Goal: Task Accomplishment & Management: Use online tool/utility

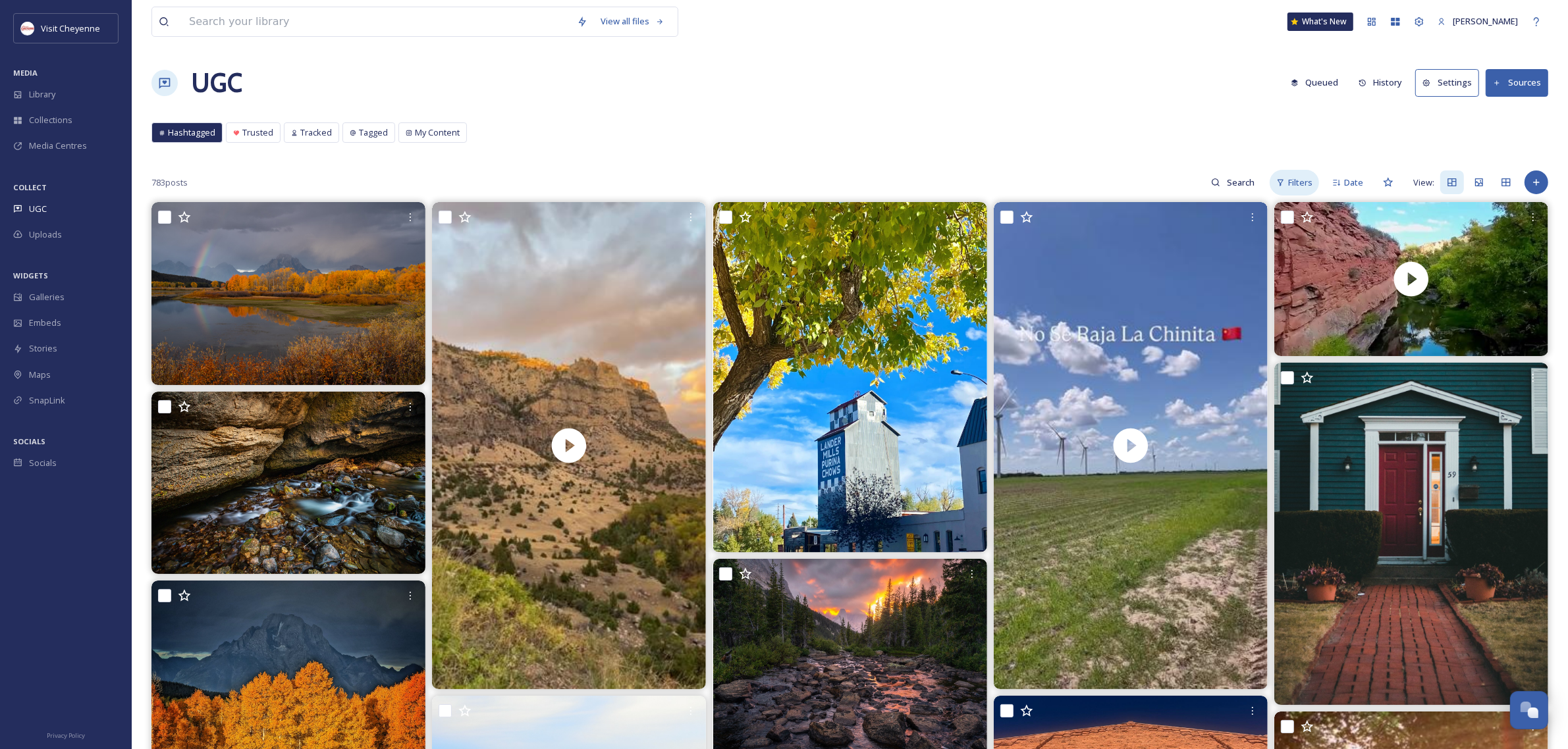
click at [1291, 188] on span "Filters" at bounding box center [1300, 183] width 24 height 13
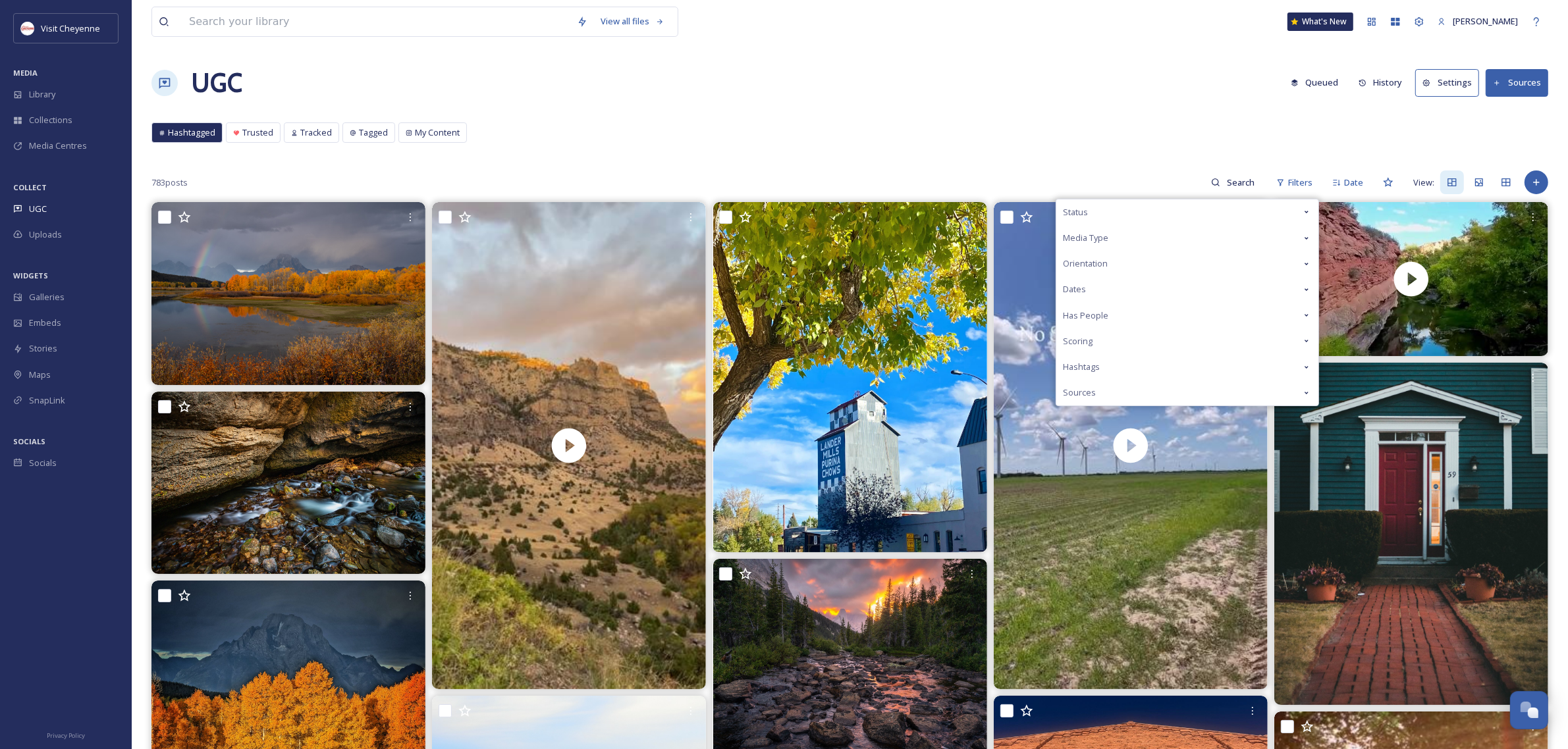
click at [1240, 208] on div "Status" at bounding box center [1187, 212] width 262 height 25
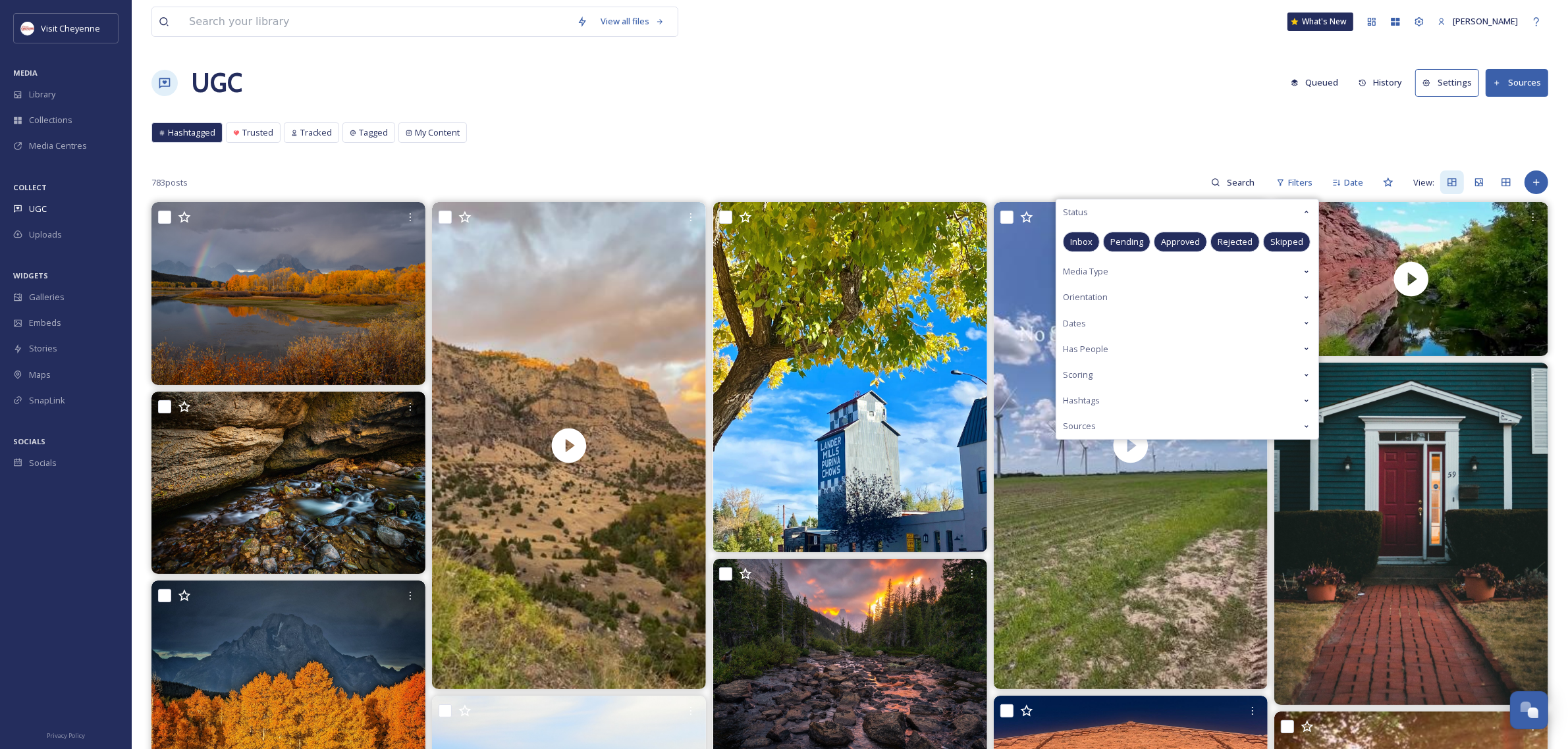
click at [1177, 225] on div "Status" at bounding box center [1187, 212] width 262 height 25
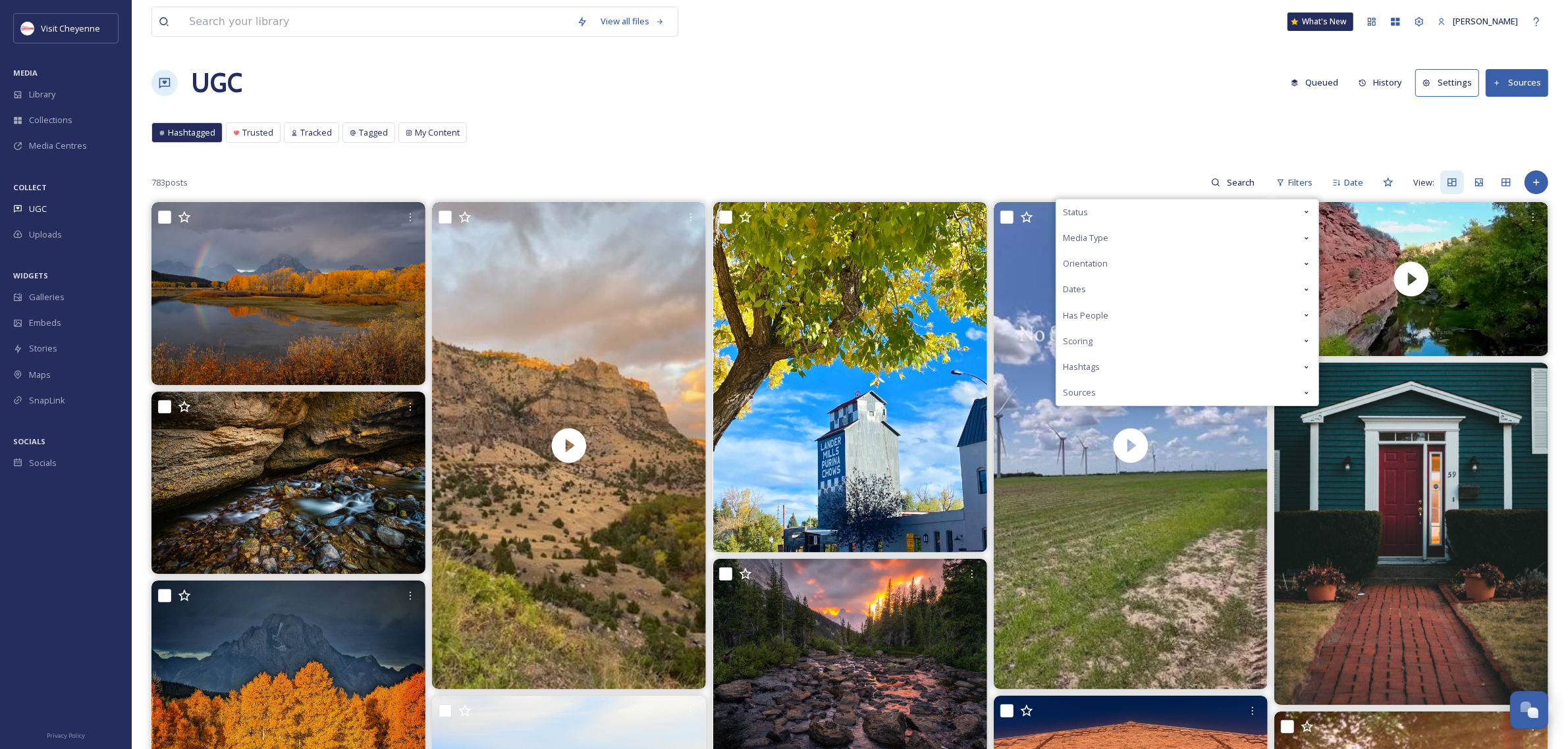
click at [1180, 212] on div "Status" at bounding box center [1187, 212] width 262 height 25
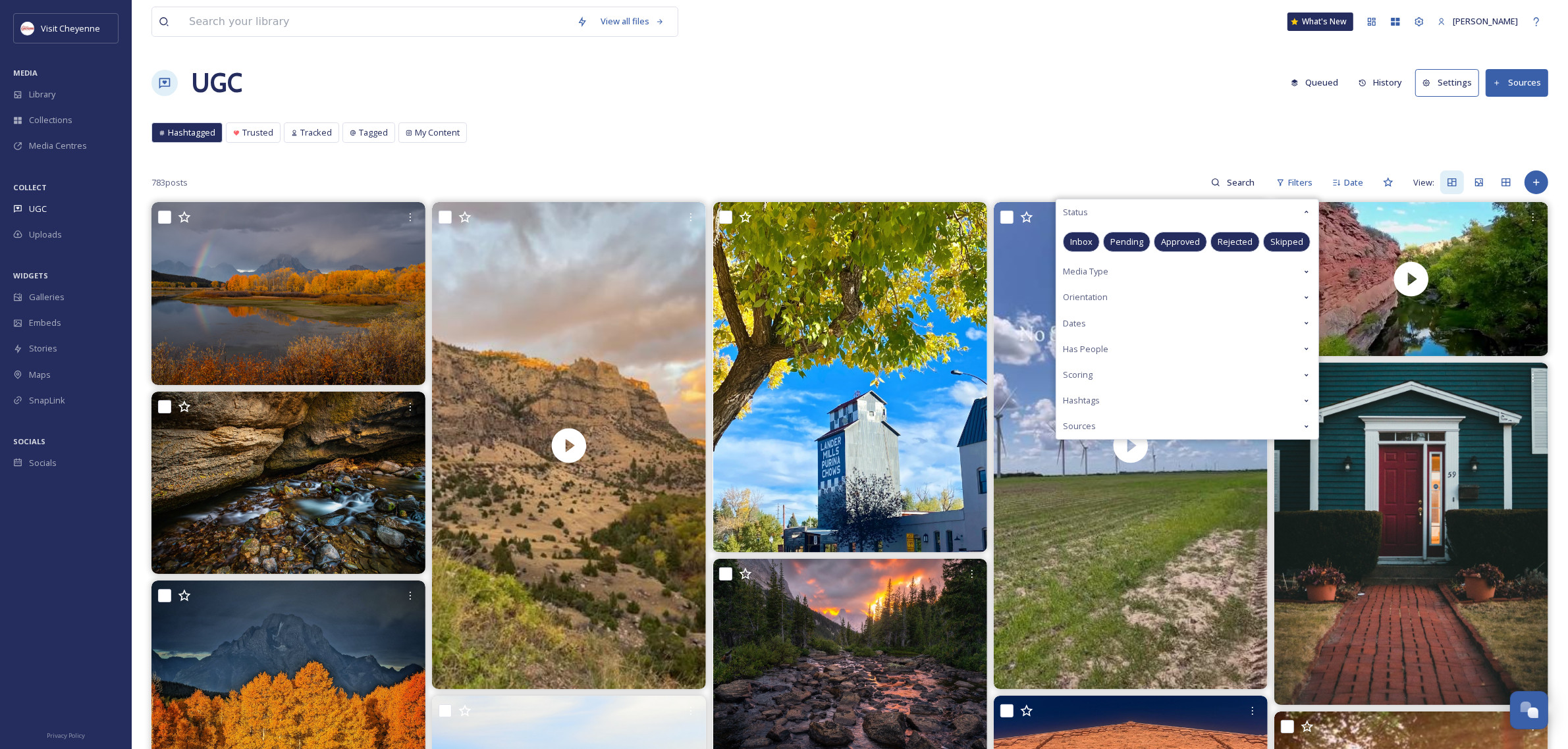
click at [1167, 241] on span "Approved" at bounding box center [1181, 242] width 39 height 13
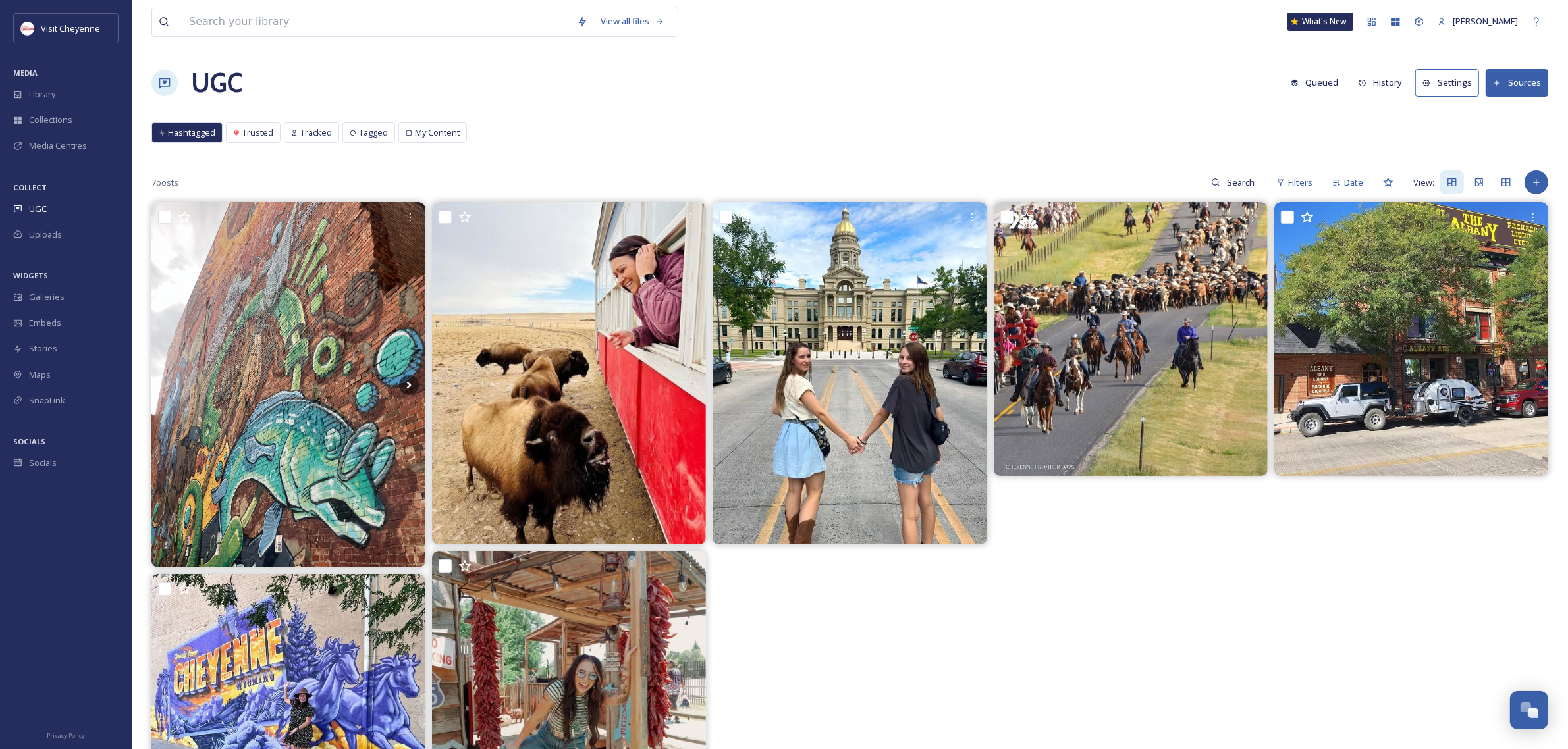
click at [843, 104] on div "View all files What's New [PERSON_NAME] UGC Queued History Settings Sources Has…" at bounding box center [849, 475] width 1436 height 951
click at [53, 89] on span "Library" at bounding box center [41, 94] width 26 height 13
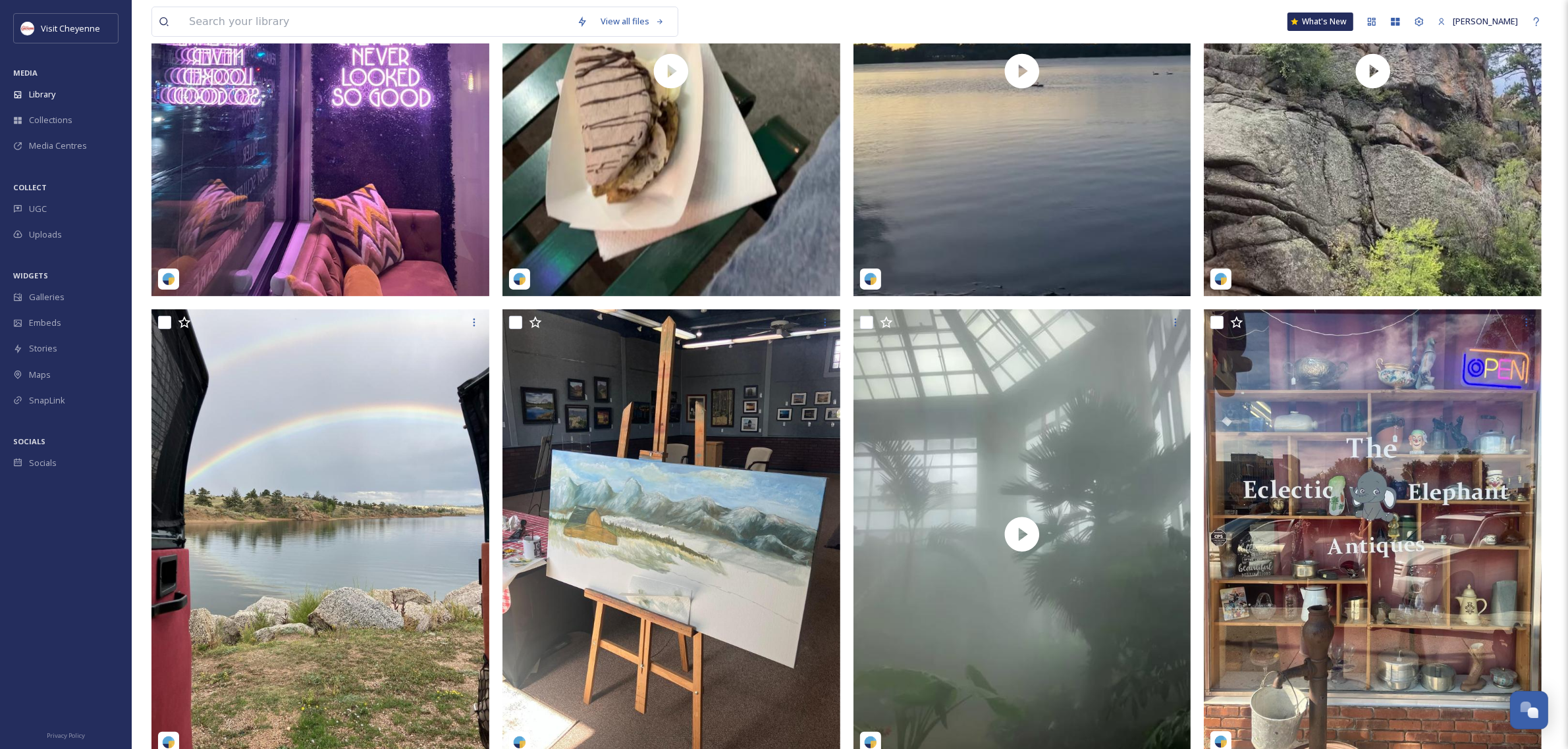
scroll to position [493, 0]
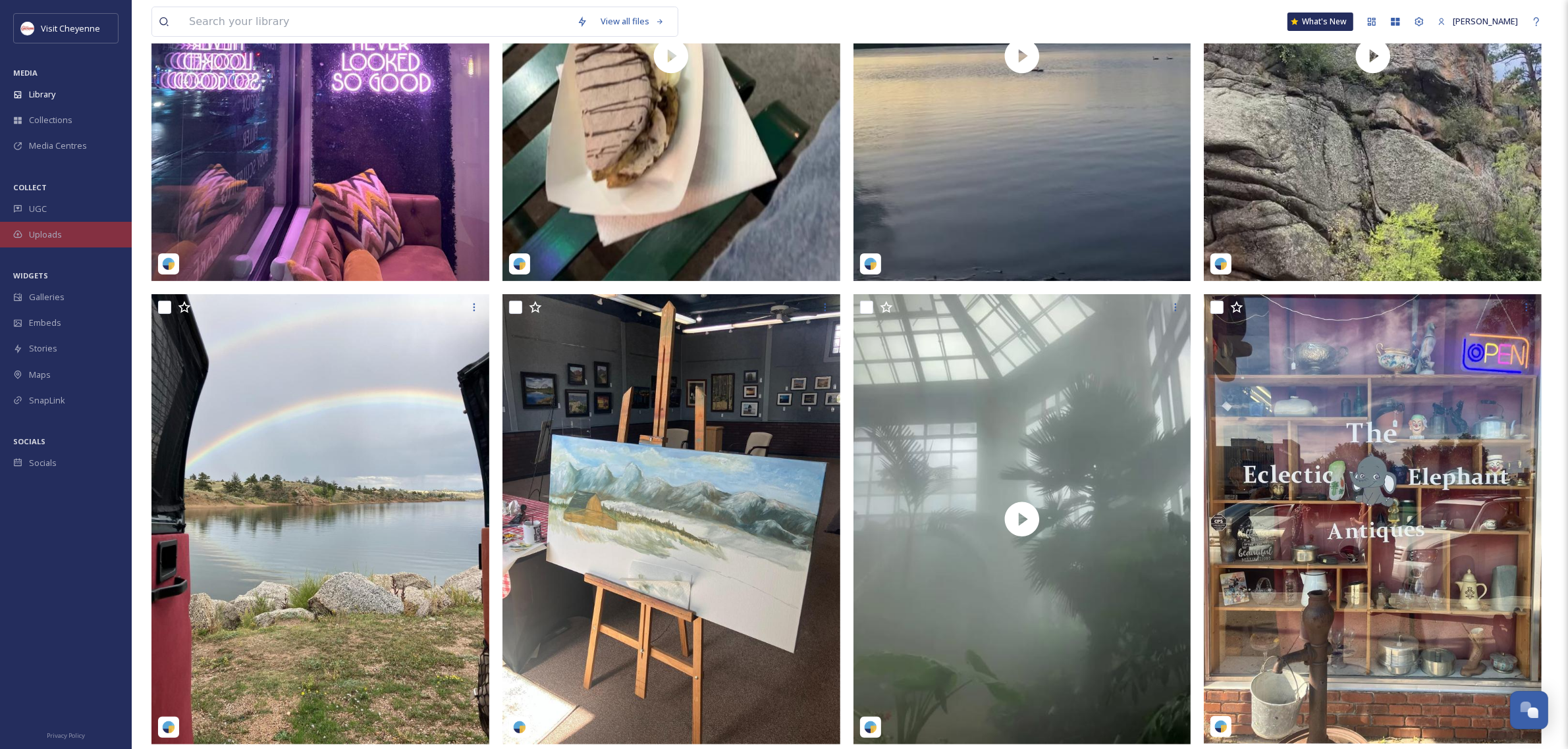
click at [61, 231] on div "Uploads" at bounding box center [66, 235] width 131 height 25
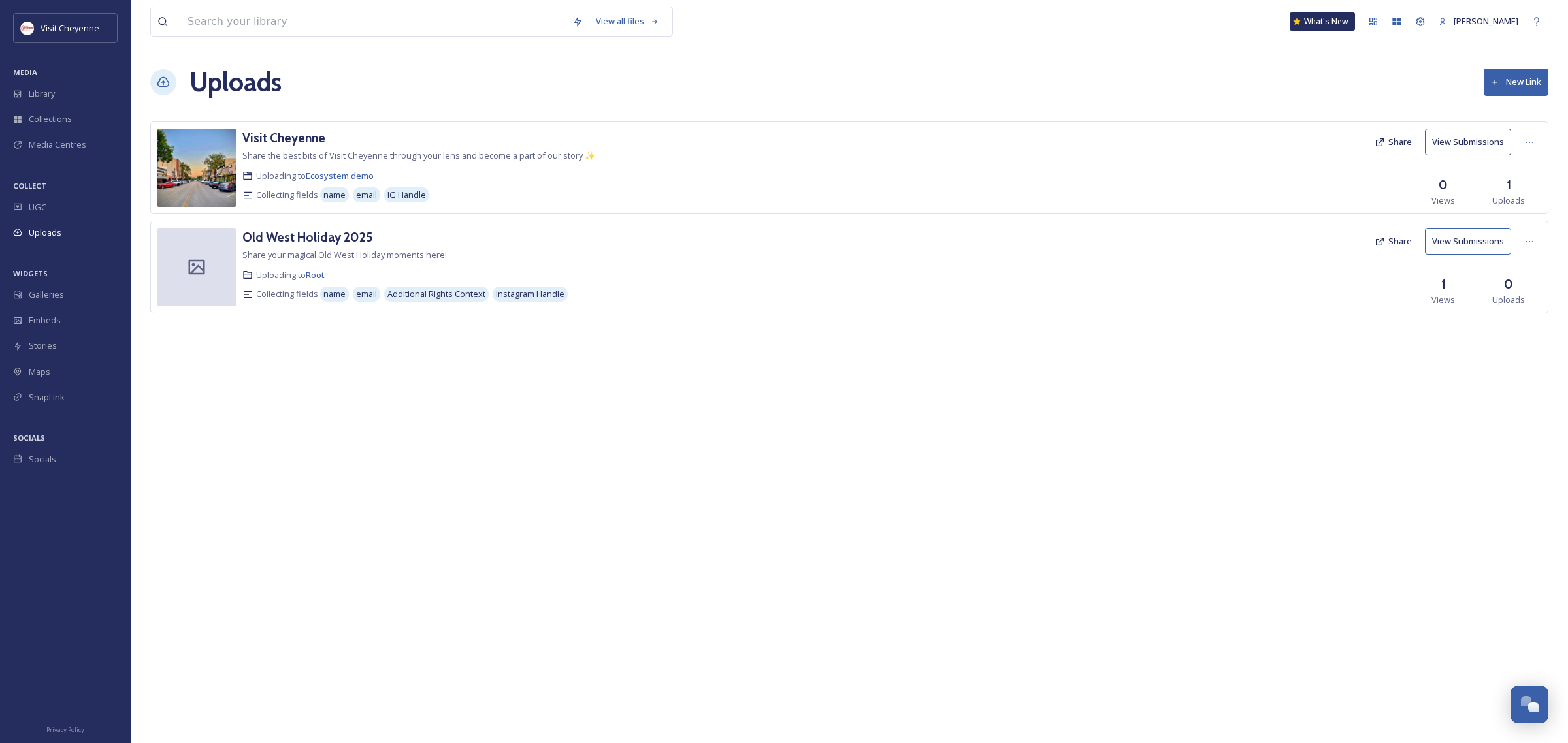
click at [1470, 240] on button "View Submissions" at bounding box center [1467, 241] width 86 height 27
click at [1444, 251] on button "View Submissions" at bounding box center [1467, 241] width 86 height 27
click at [1470, 237] on button "View Submissions" at bounding box center [1467, 241] width 86 height 27
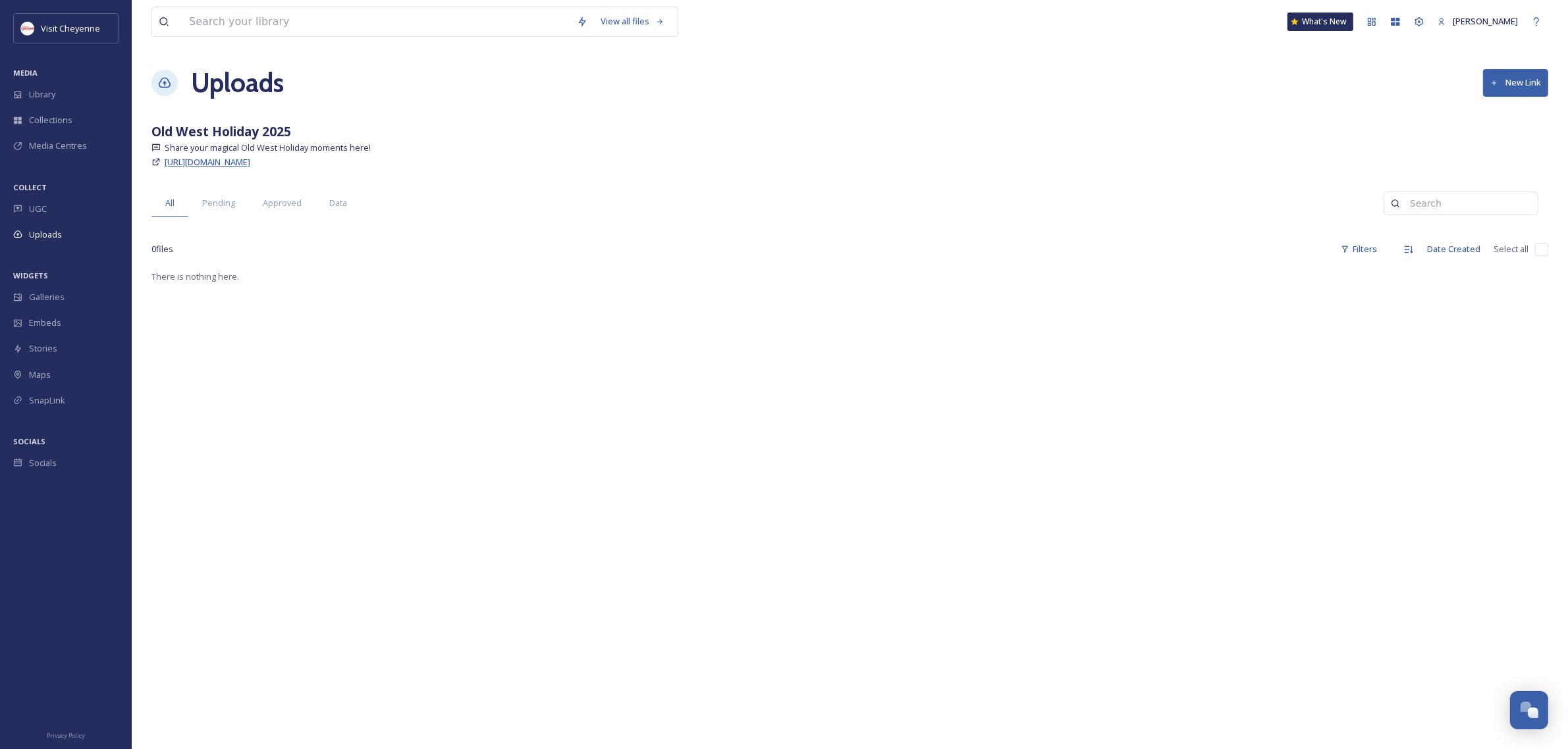
click at [250, 163] on span "[URL][DOMAIN_NAME]" at bounding box center [207, 162] width 86 height 12
click at [57, 367] on div "Maps" at bounding box center [66, 374] width 131 height 25
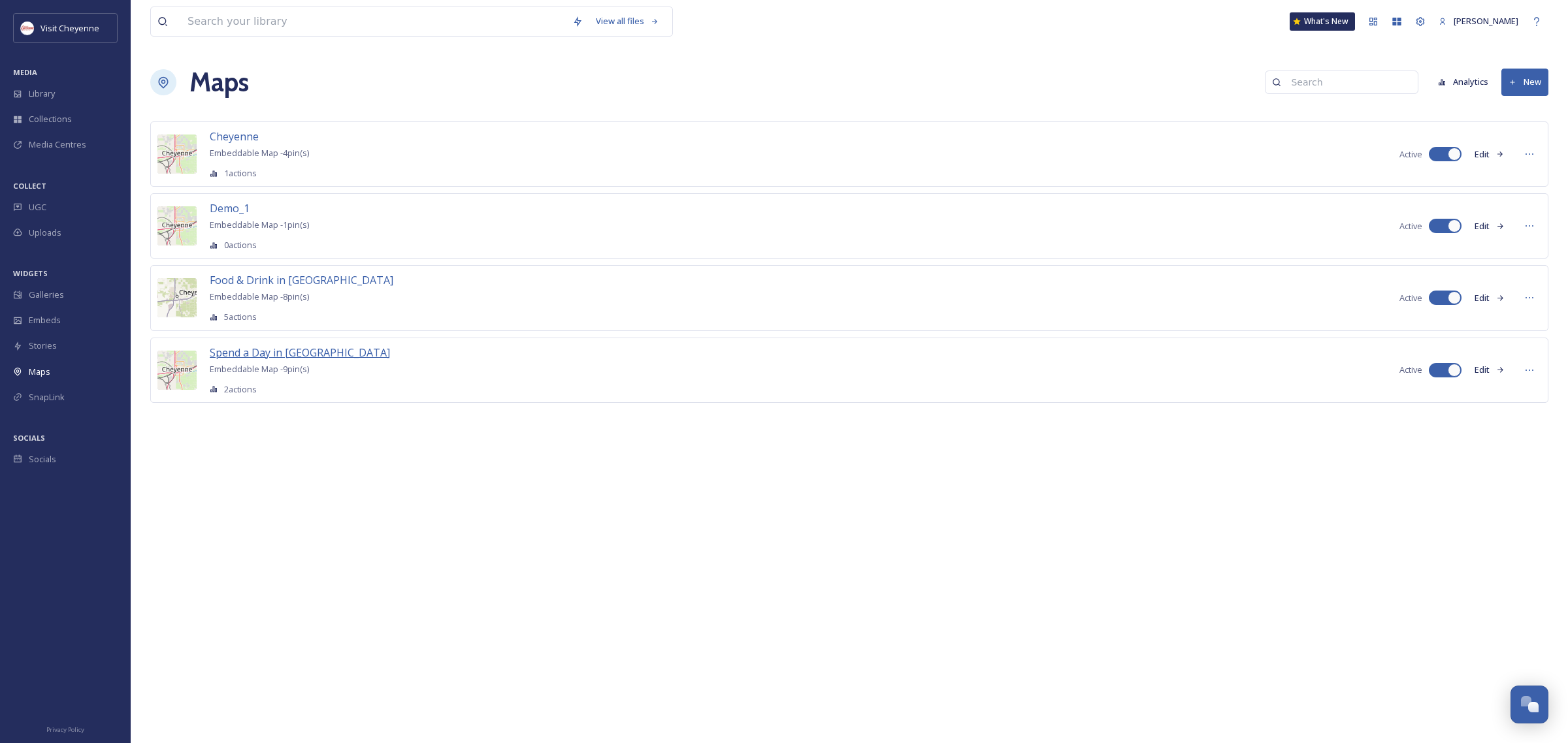
click at [287, 355] on span "Spend a Day in [GEOGRAPHIC_DATA]" at bounding box center [300, 352] width 180 height 14
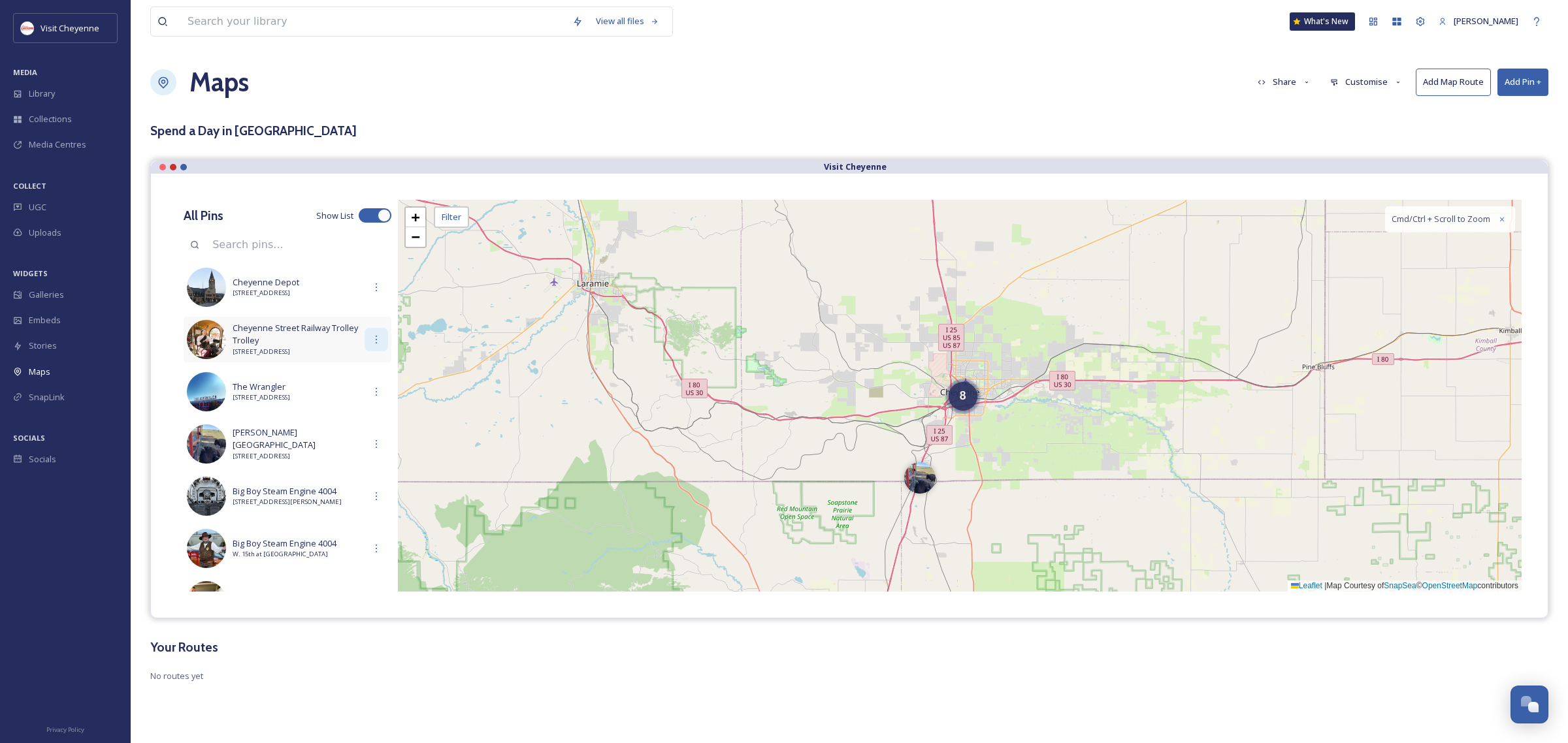
click at [371, 341] on icon at bounding box center [376, 339] width 11 height 11
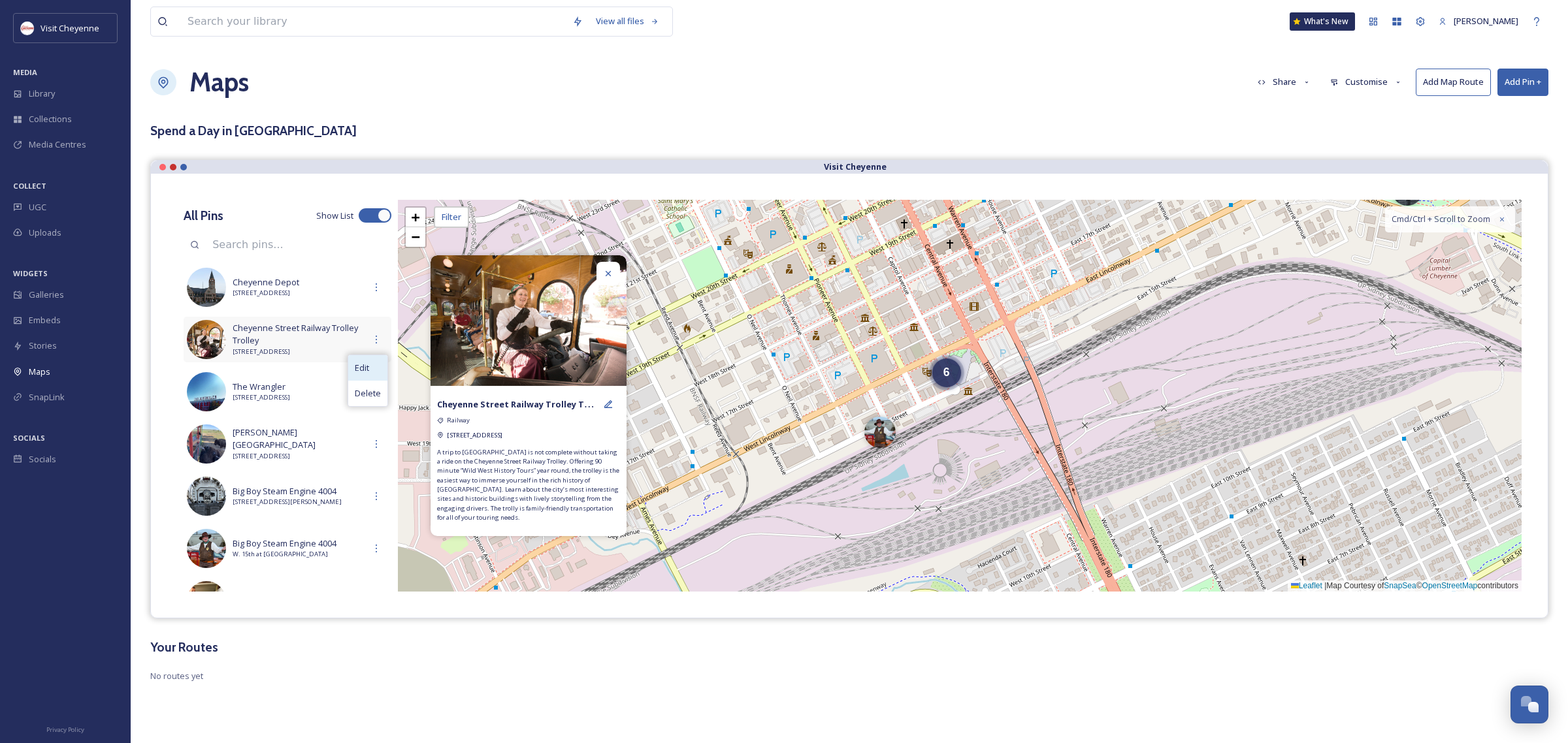
click at [358, 362] on span "Edit" at bounding box center [362, 367] width 14 height 13
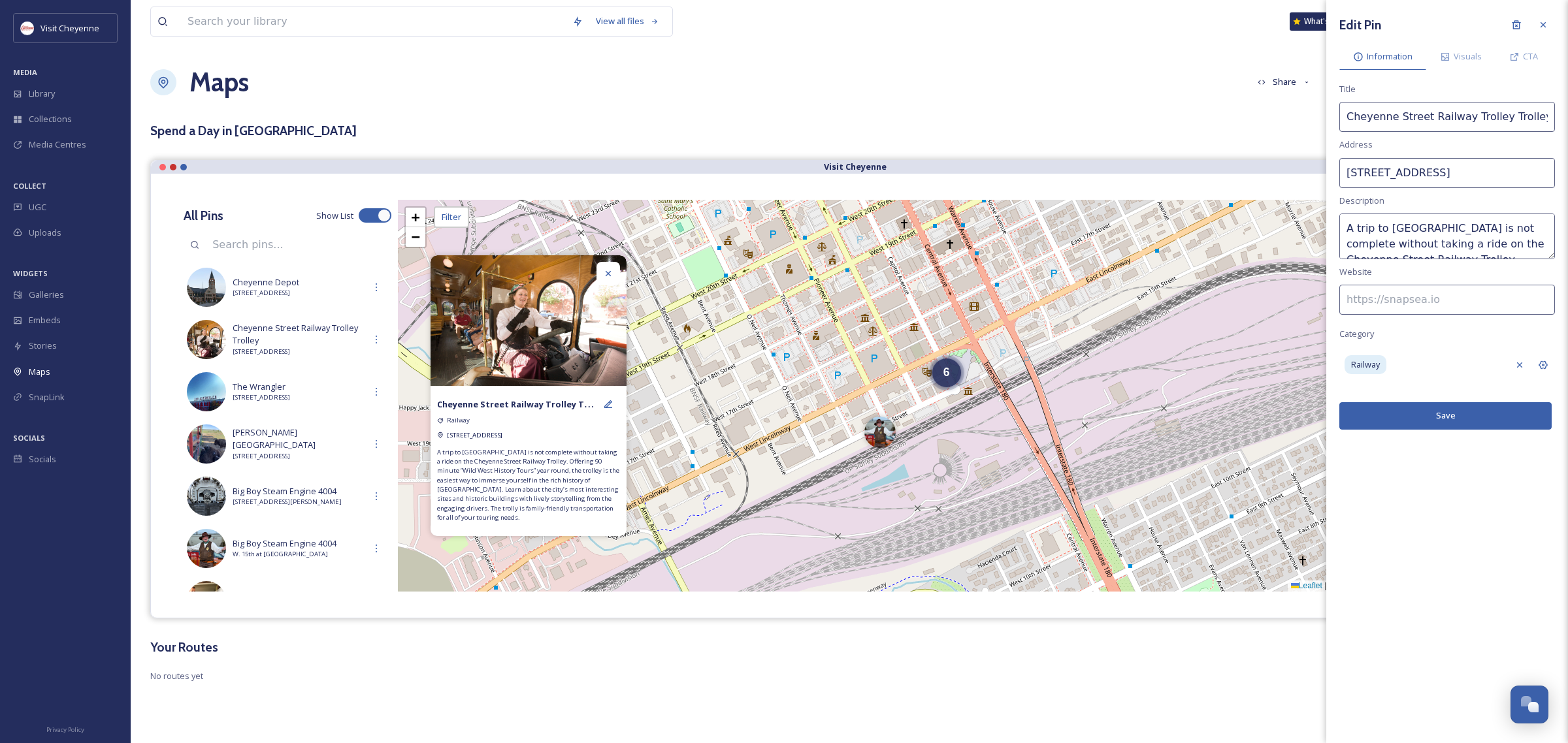
click at [1522, 119] on input "Cheyenne Street Railway Trolley Trolley" at bounding box center [1447, 117] width 216 height 30
type input "Cheyenne Street Railway Trolley"
click at [1452, 425] on button "Save" at bounding box center [1445, 416] width 212 height 27
click at [337, 341] on span "Cheyenne Street Railway Trolley" at bounding box center [298, 334] width 132 height 13
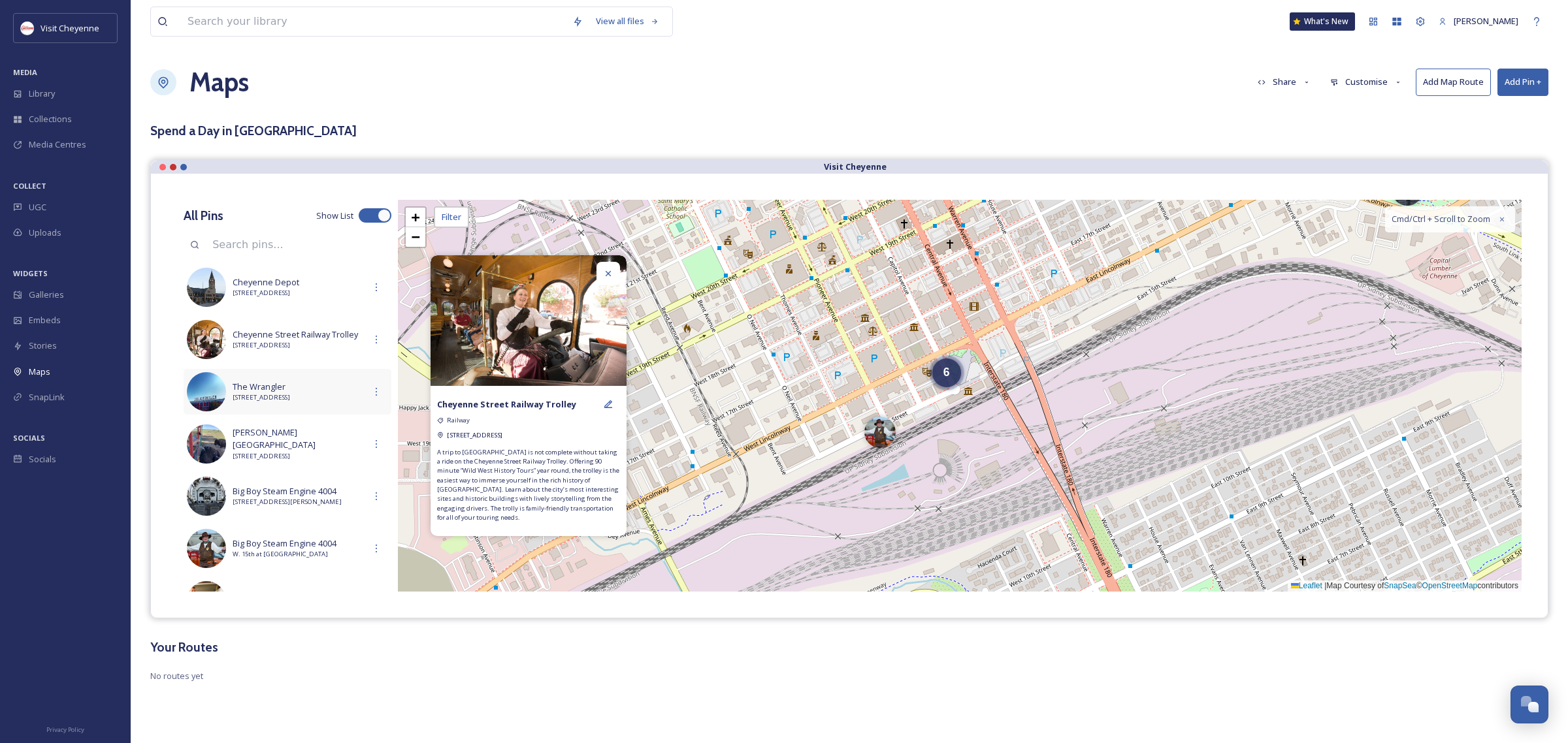
click at [317, 391] on span "The Wrangler" at bounding box center [298, 387] width 132 height 13
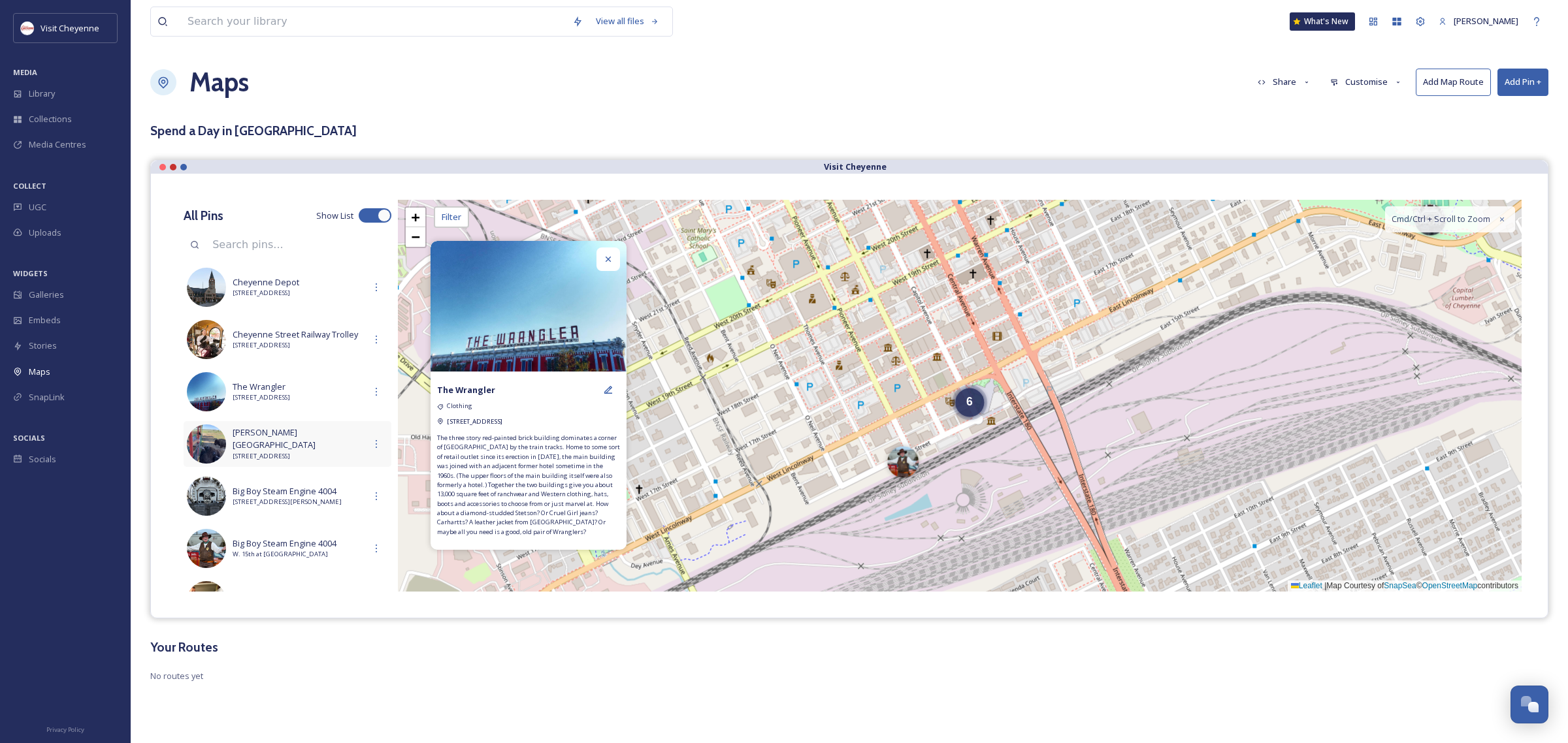
click at [325, 461] on div "[PERSON_NAME][GEOGRAPHIC_DATA] [STREET_ADDRESS]" at bounding box center [287, 443] width 208 height 46
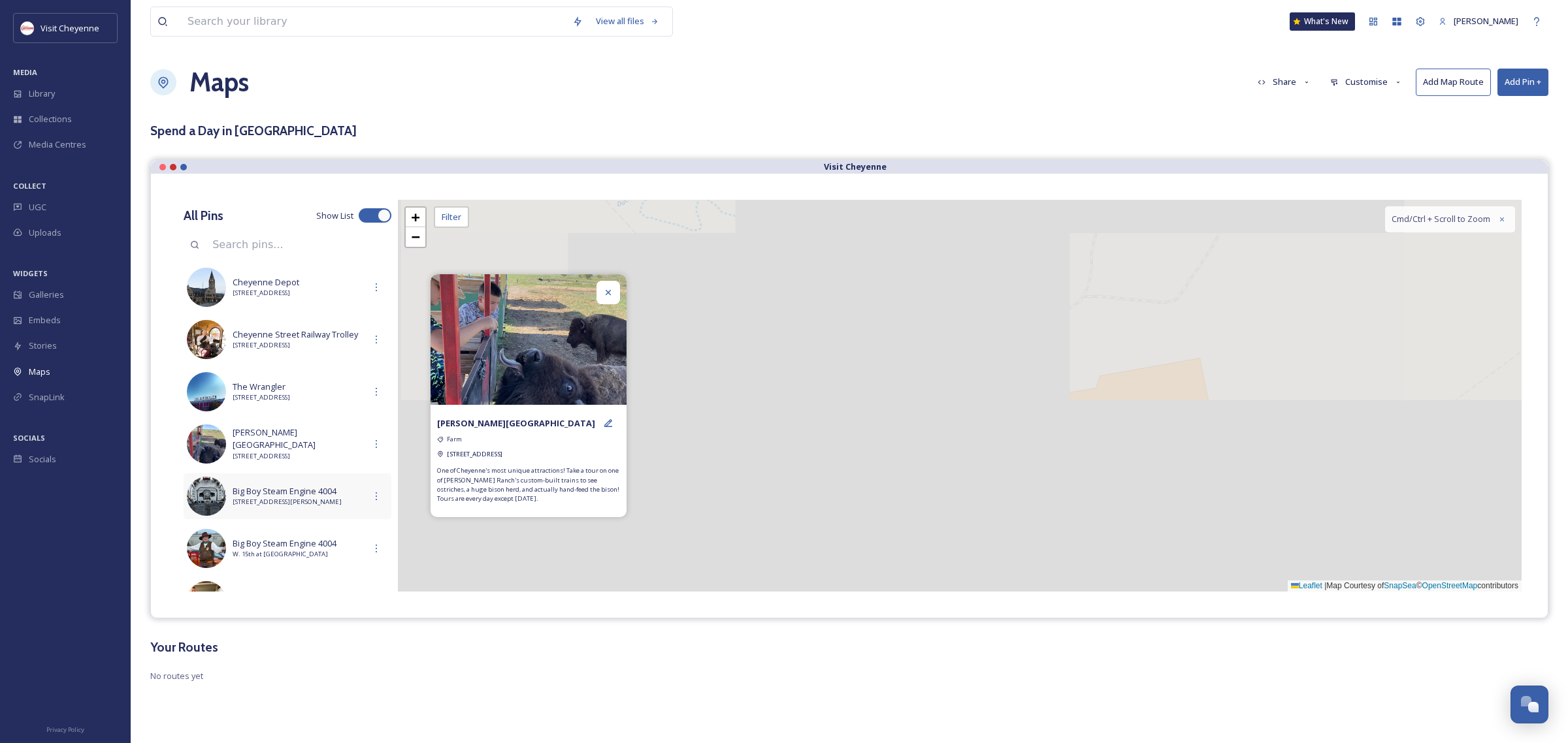
click at [312, 513] on div "Big Boy Steam Engine [STREET_ADDRESS][PERSON_NAME]" at bounding box center [287, 496] width 208 height 46
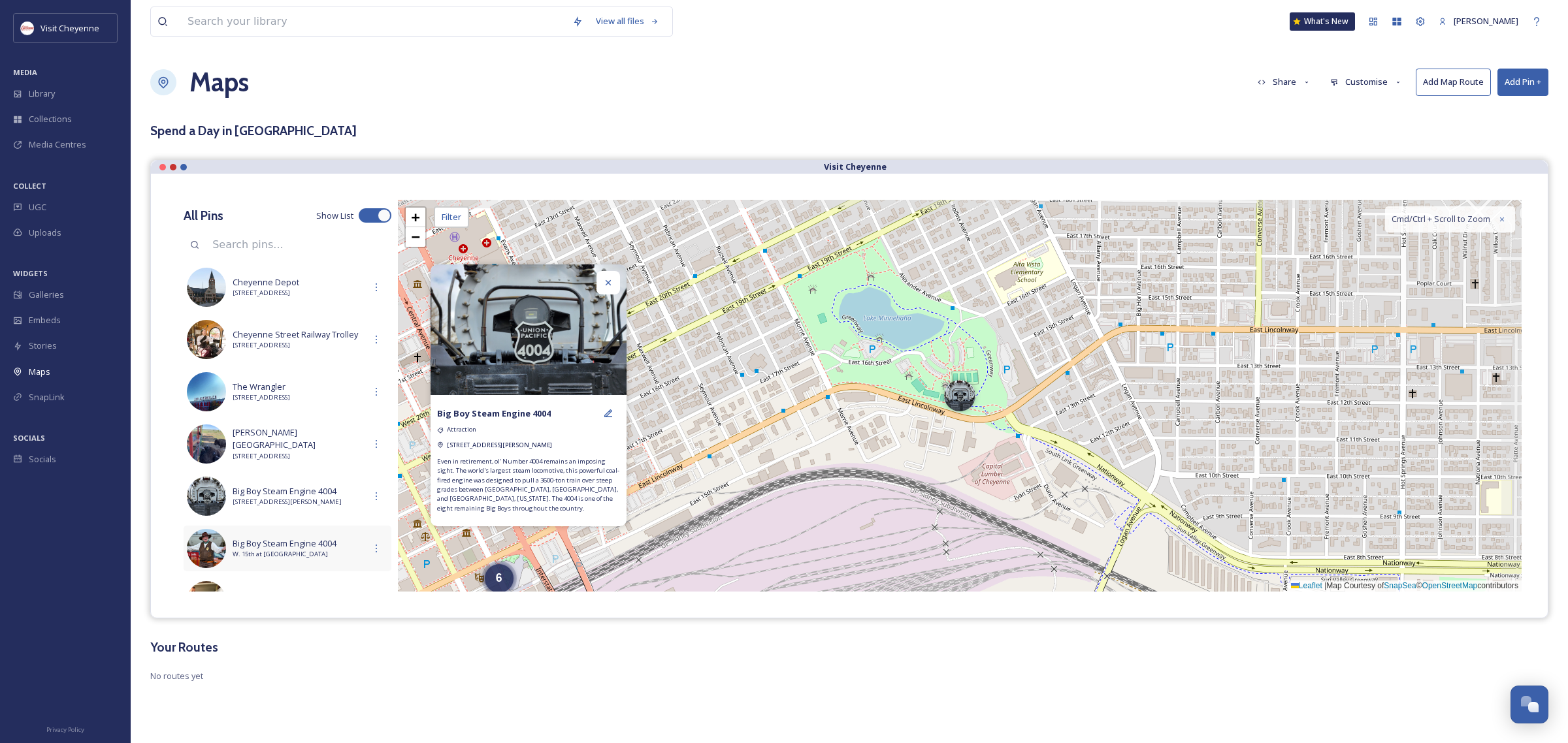
click at [321, 559] on span "W. 15th at [GEOGRAPHIC_DATA]" at bounding box center [298, 553] width 132 height 9
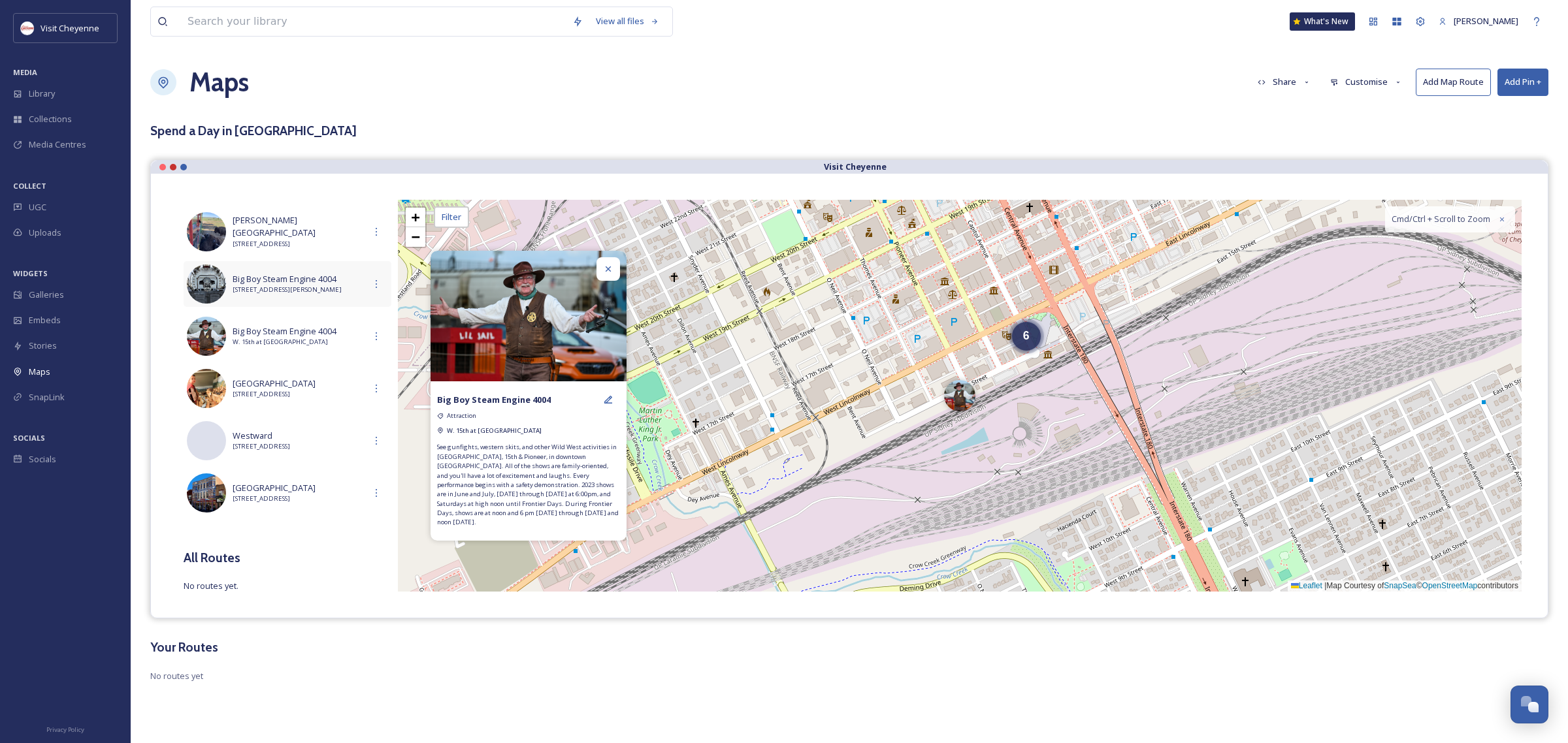
scroll to position [220, 0]
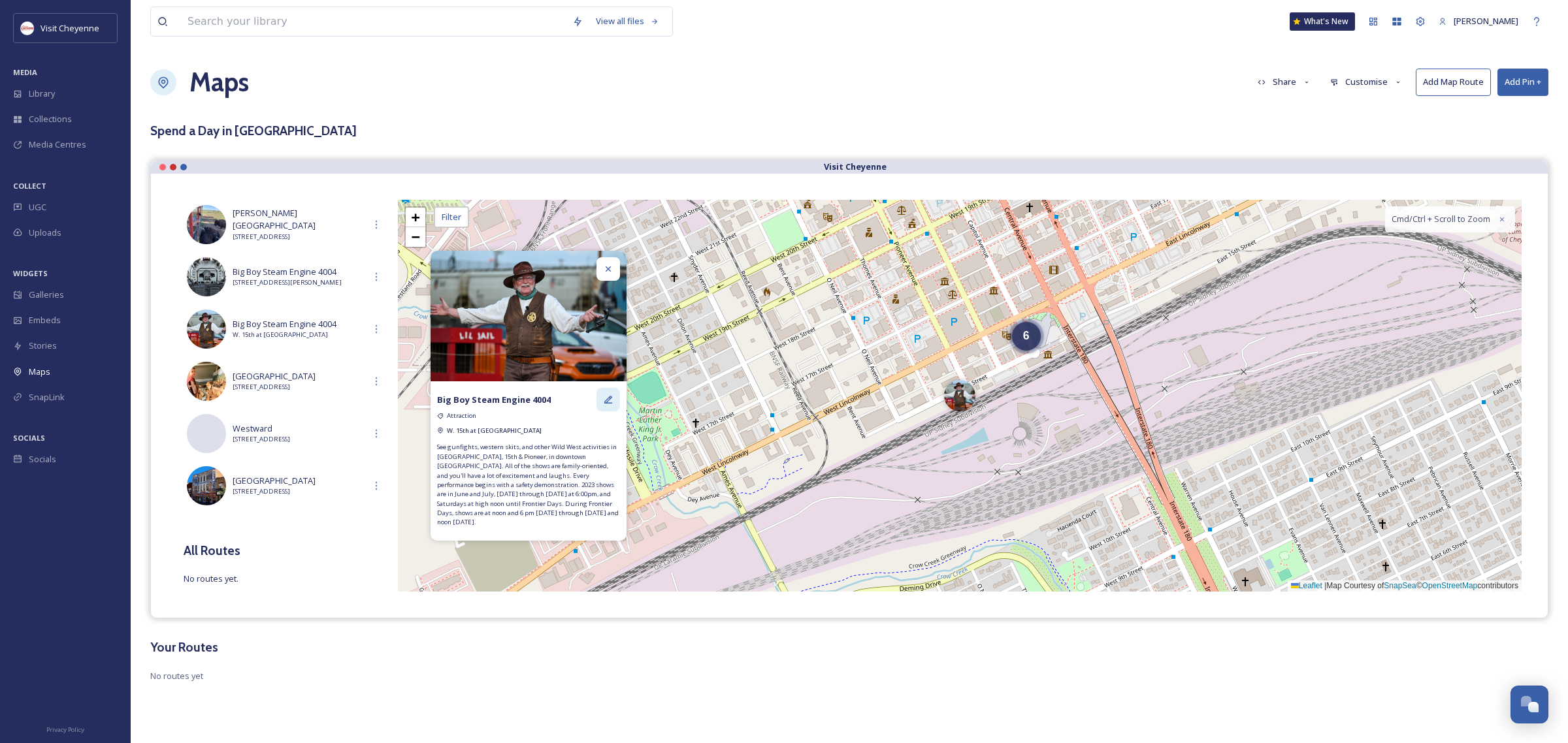
click at [606, 402] on icon at bounding box center [608, 399] width 11 height 11
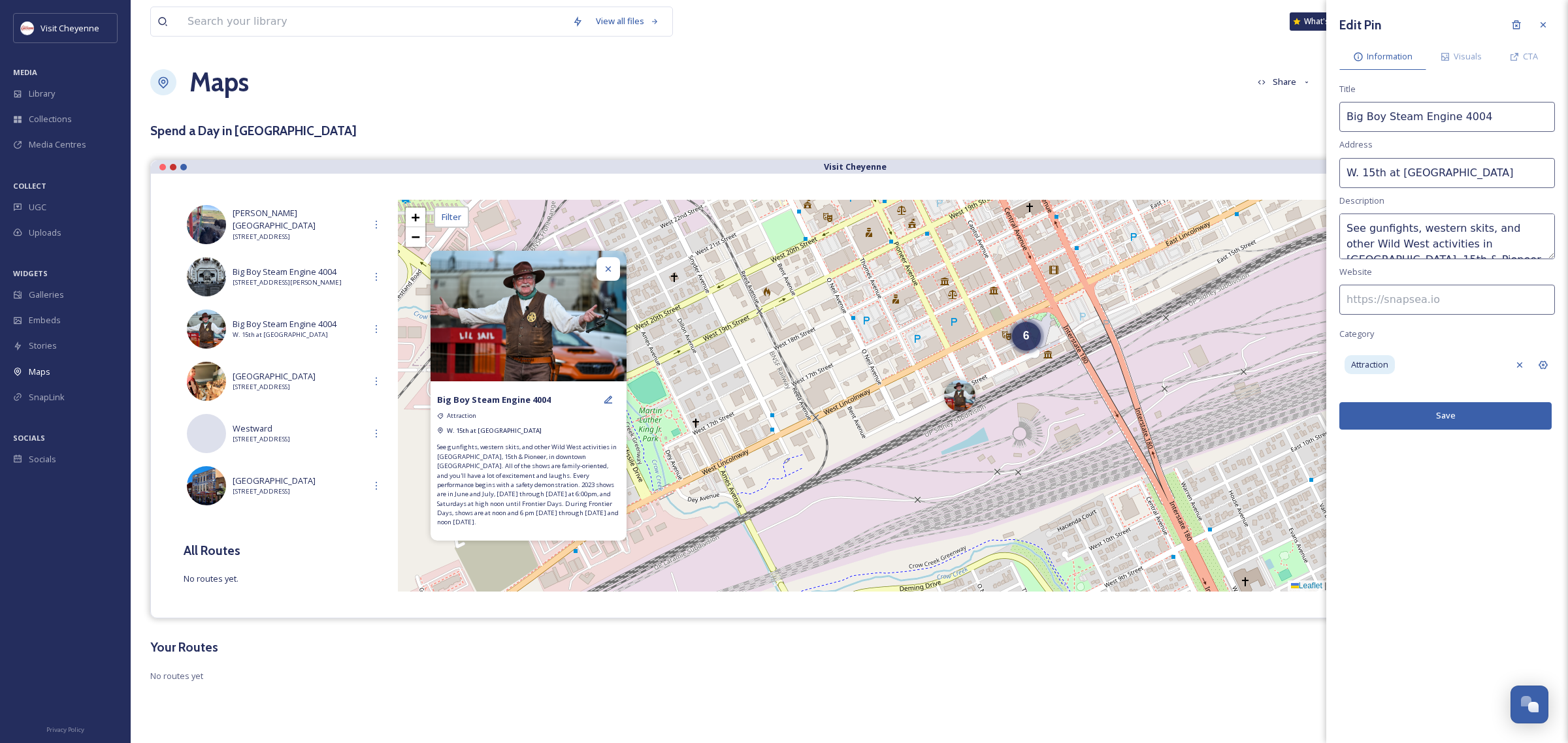
drag, startPoint x: 1493, startPoint y: 111, endPoint x: 1131, endPoint y: 139, distance: 363.1
click at [1131, 139] on div "View all files What's New [PERSON_NAME] Maps Share Customise Add Map Route Add …" at bounding box center [849, 372] width 1437 height 743
type input "Gunslingers"
click at [1438, 413] on button "Save" at bounding box center [1445, 416] width 212 height 27
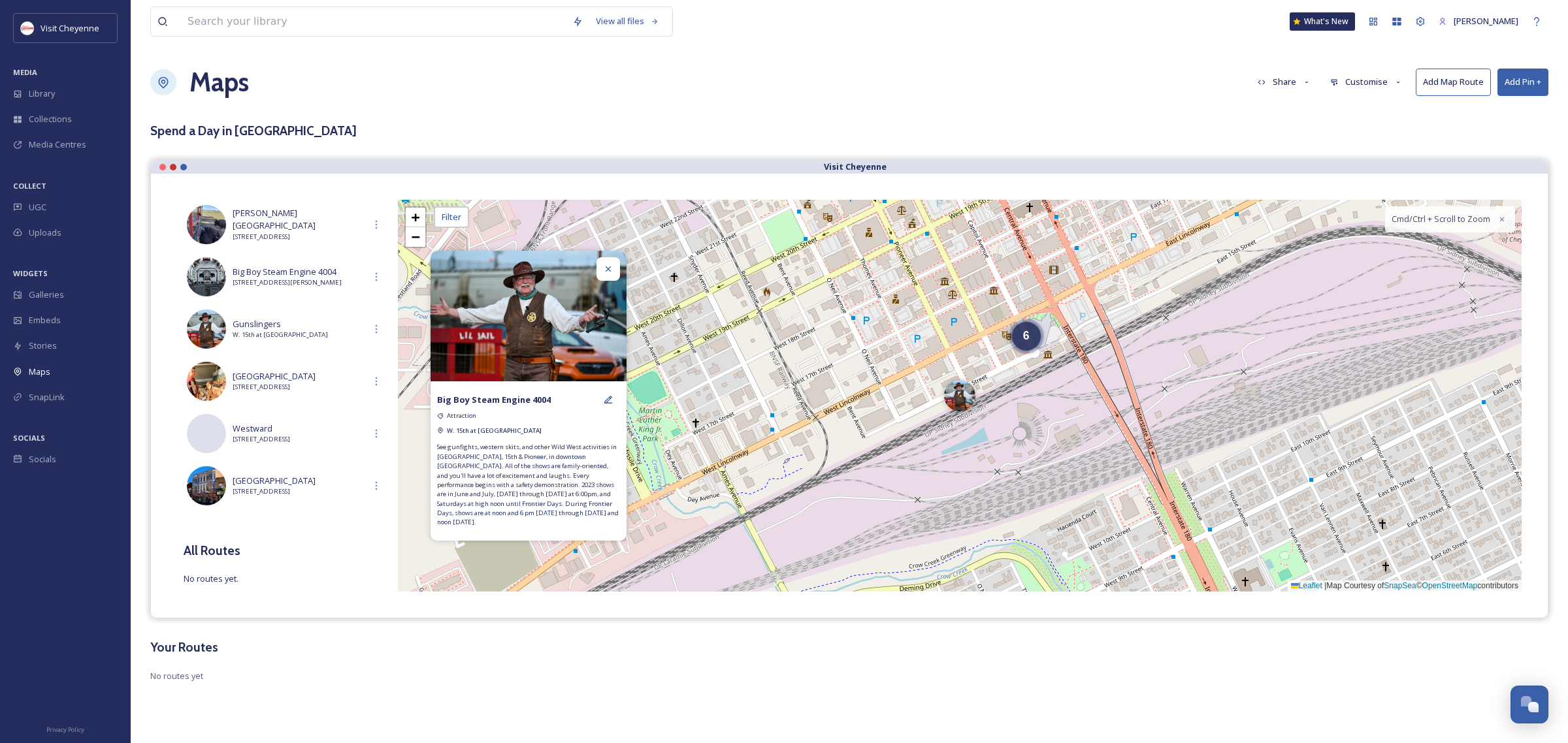
drag, startPoint x: 1002, startPoint y: 377, endPoint x: 1007, endPoint y: 351, distance: 26.5
click at [1002, 377] on div "6 + − Leaflet | Map Courtesy of SnapSea © OpenStreetMap contributors Cmd/Ctrl +…" at bounding box center [959, 395] width 1124 height 392
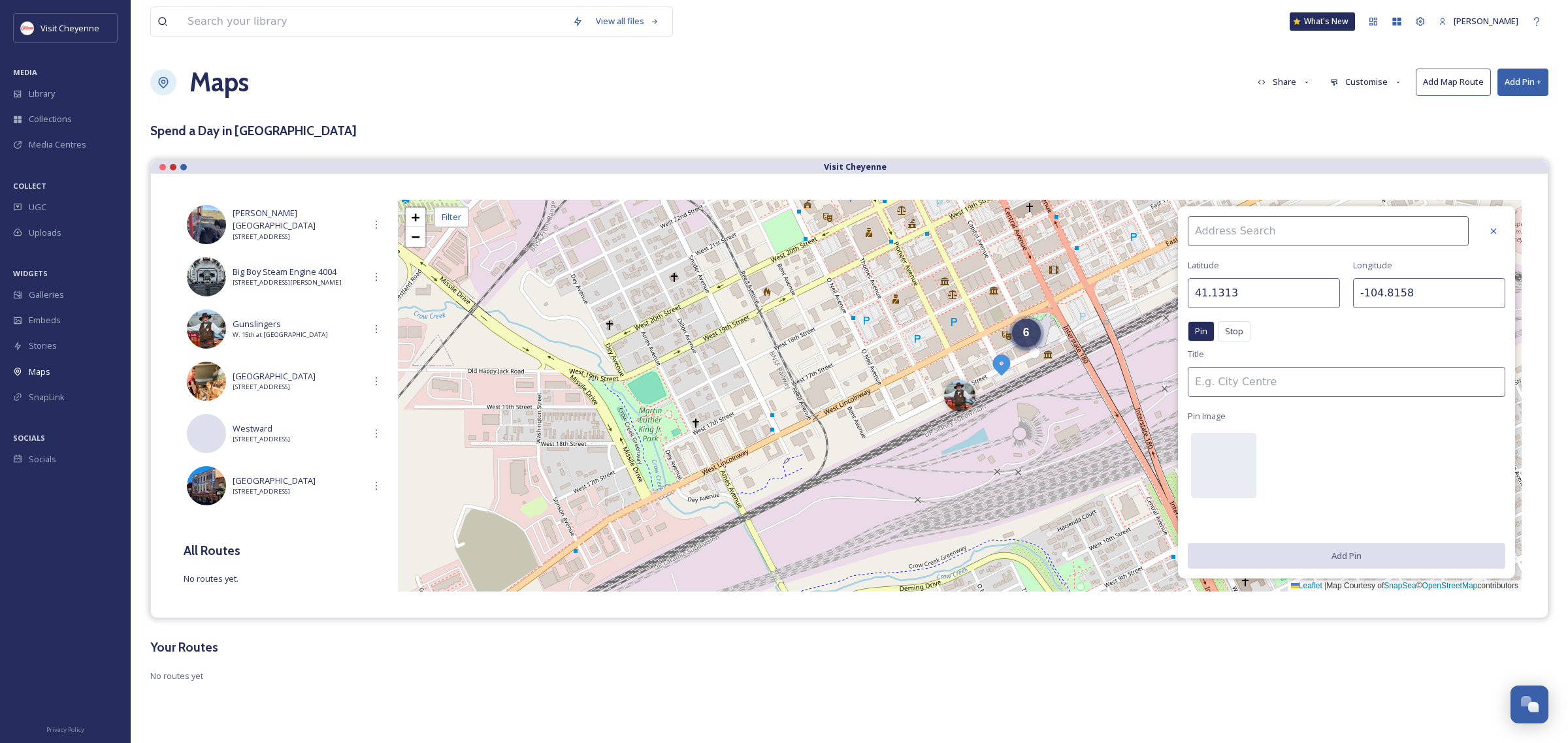
click at [1029, 336] on span "6" at bounding box center [1027, 332] width 7 height 13
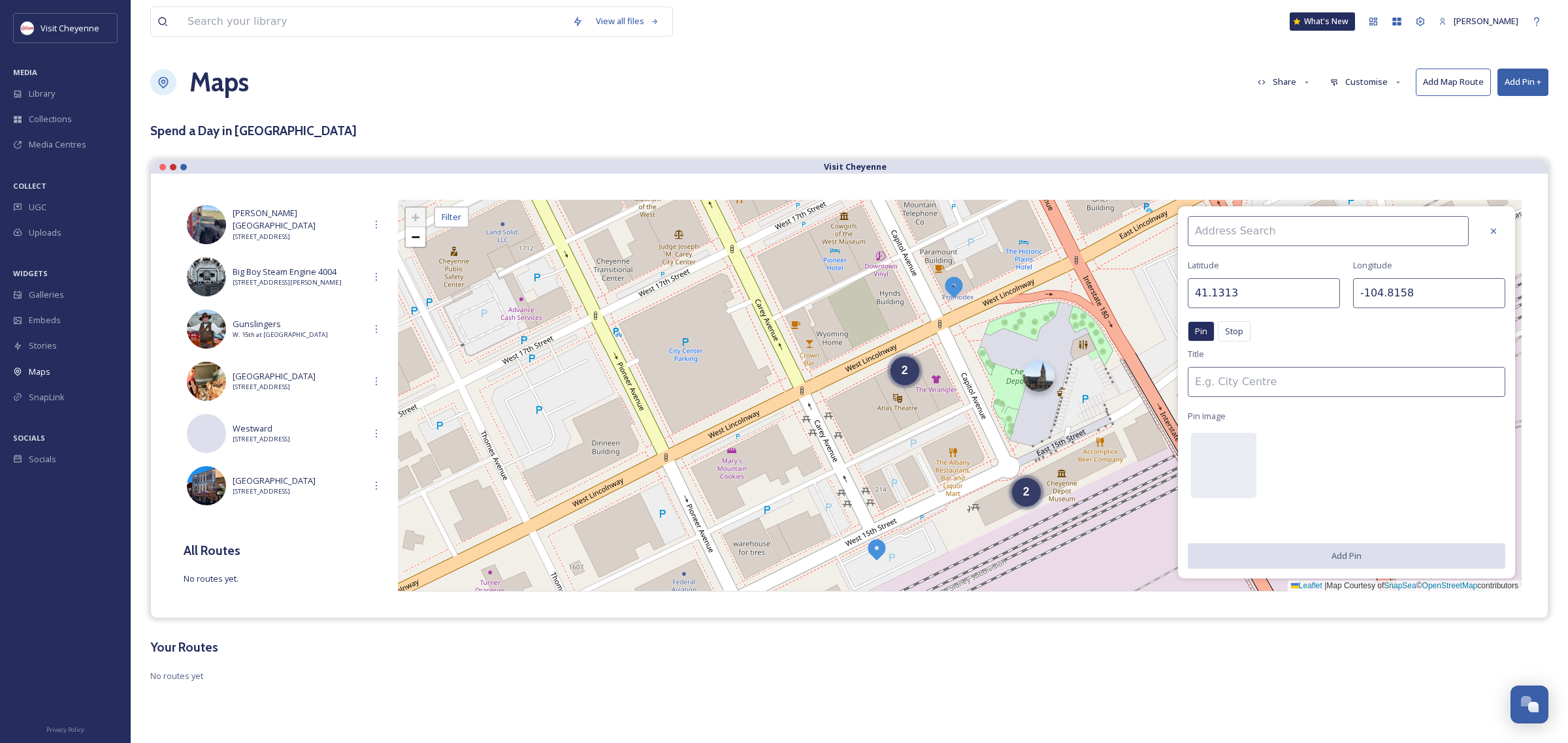
click at [1040, 386] on div at bounding box center [1039, 377] width 32 height 32
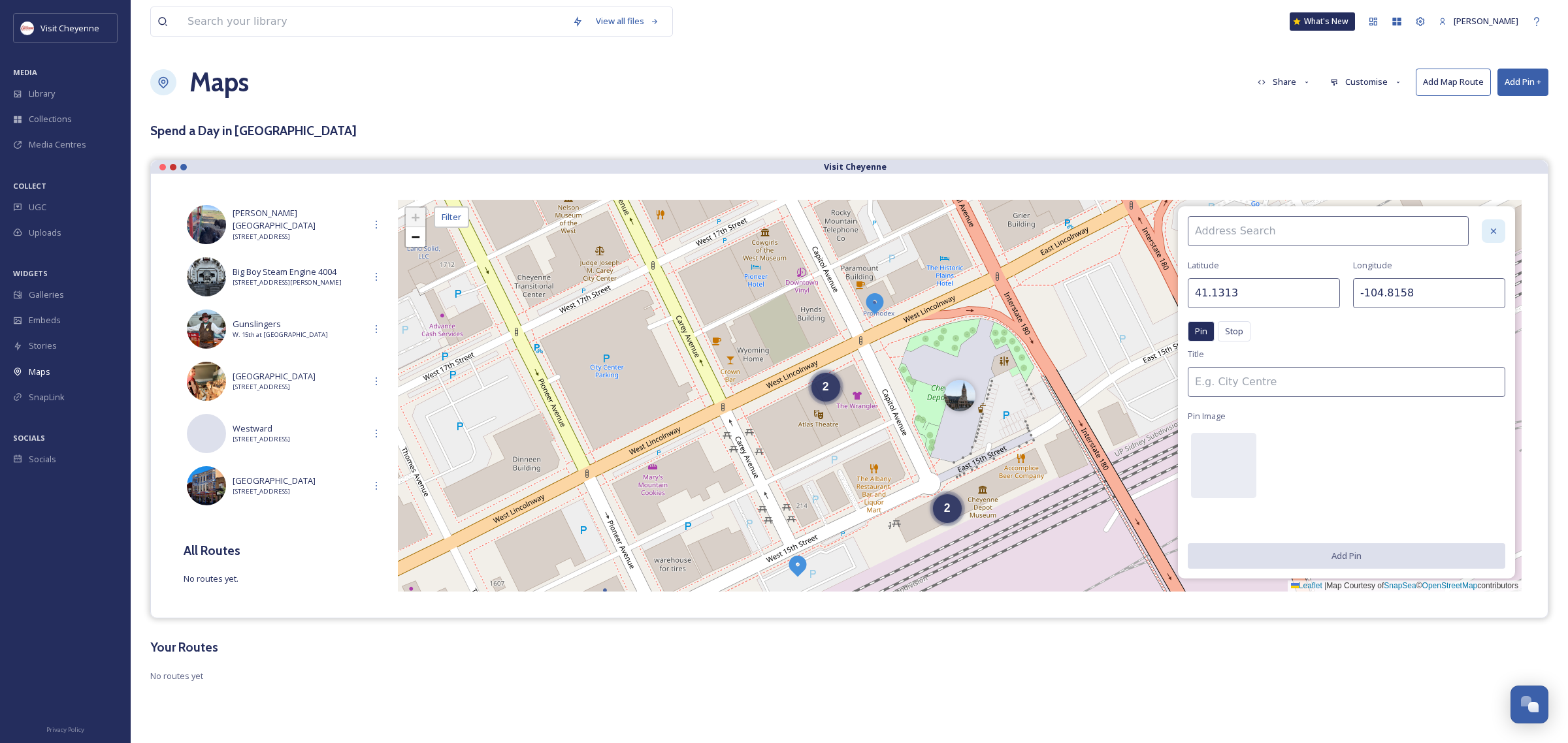
click at [1499, 234] on div at bounding box center [1493, 231] width 23 height 23
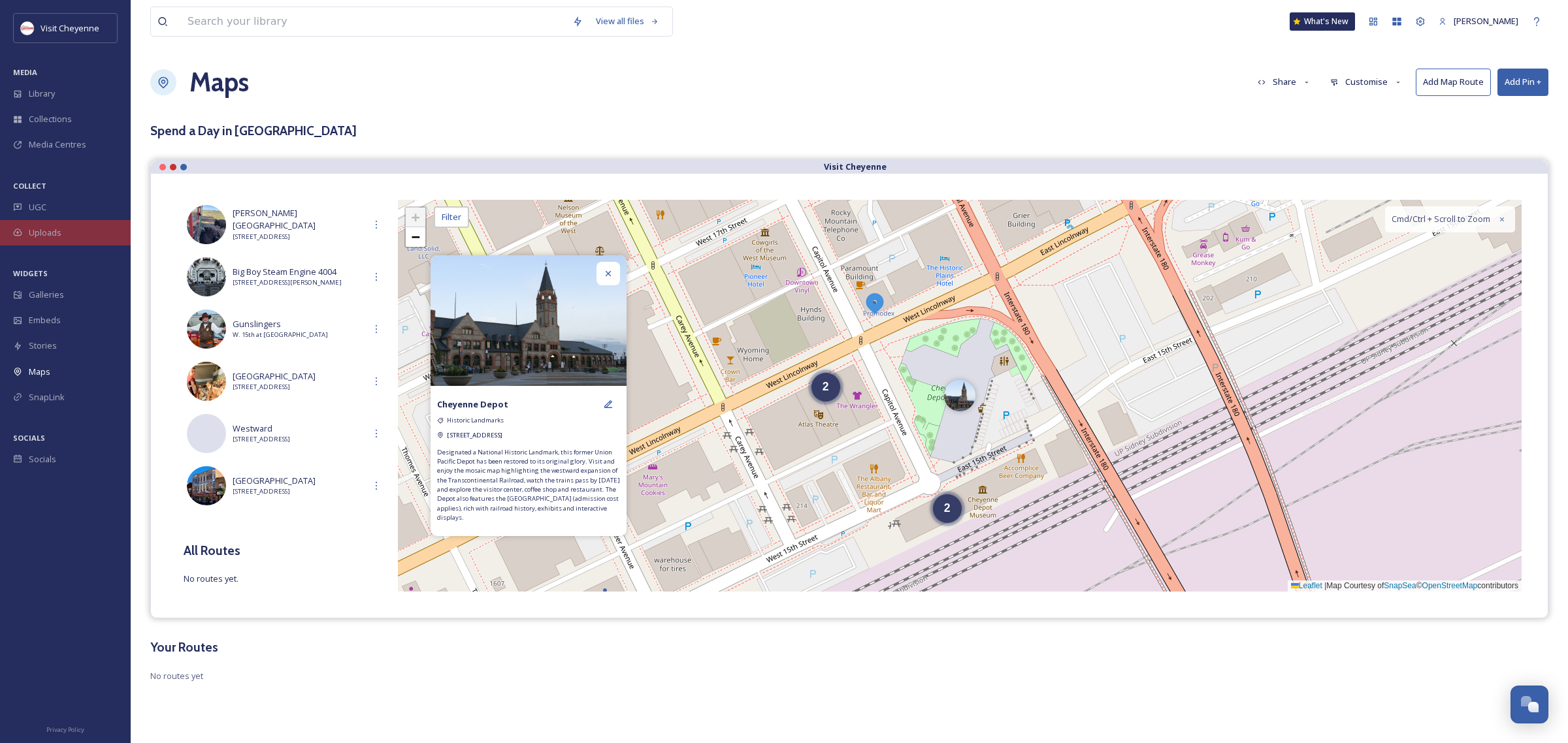
click at [60, 226] on span "Uploads" at bounding box center [44, 232] width 33 height 13
